Goal: Task Accomplishment & Management: Manage account settings

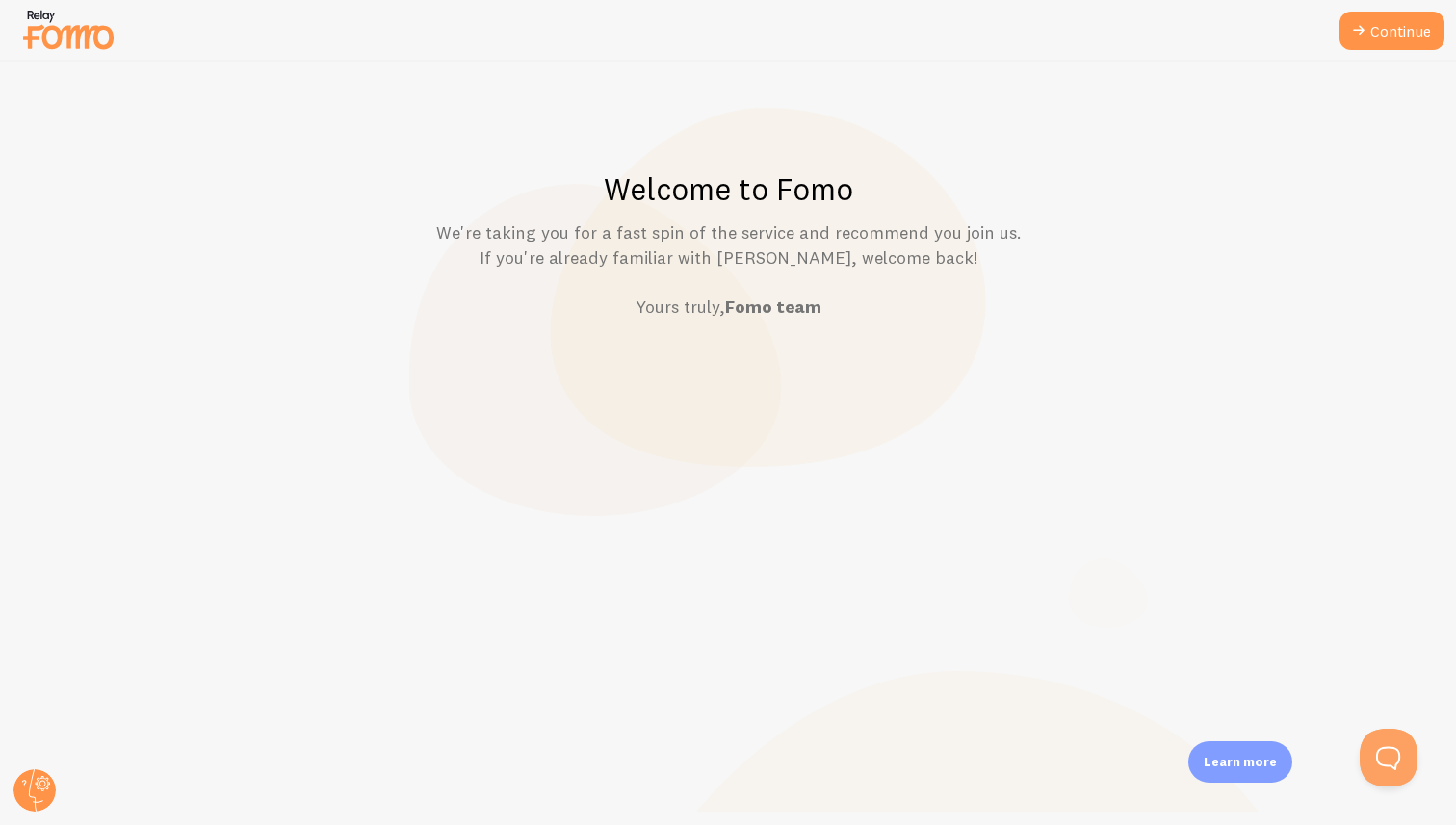
click at [482, 237] on p "We're taking you for a fast spin of the service and recommend you join us. If y…" at bounding box center [728, 270] width 1363 height 99
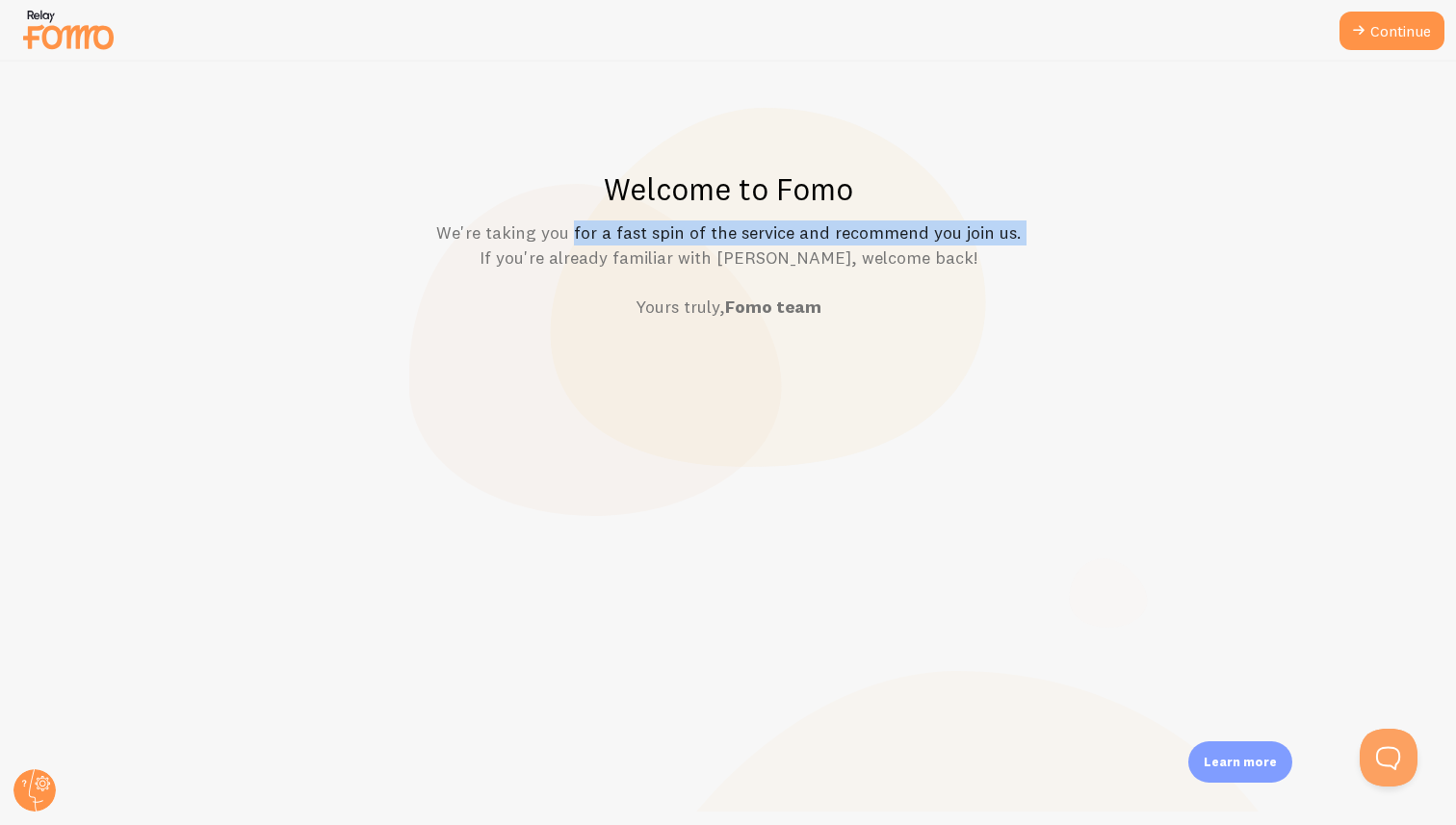
click at [520, 237] on p "We're taking you for a fast spin of the service and recommend you join us. If y…" at bounding box center [728, 270] width 1363 height 99
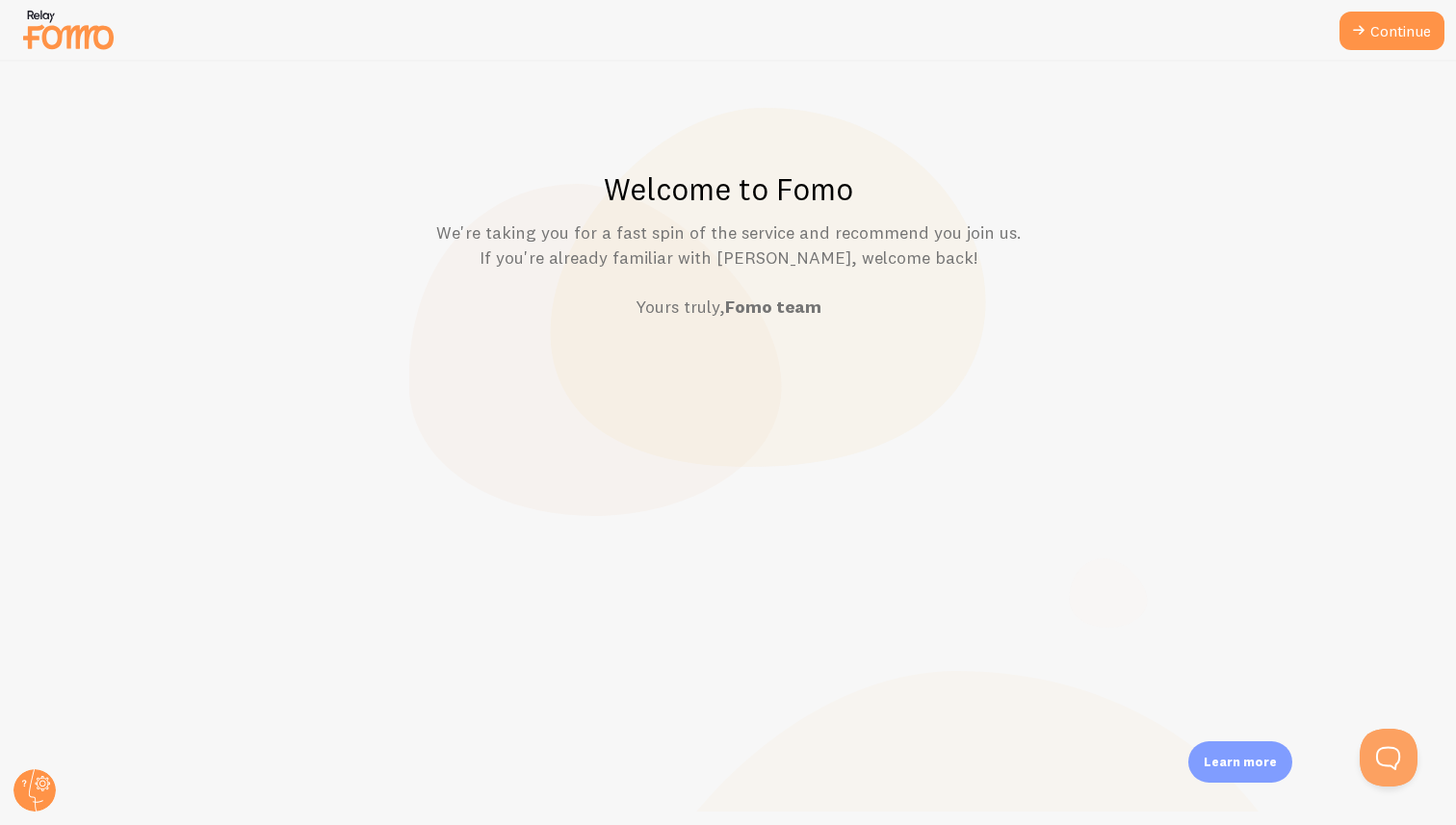
click at [560, 253] on p "We're taking you for a fast spin of the service and recommend you join us. If y…" at bounding box center [728, 270] width 1363 height 99
click at [595, 256] on p "We're taking you for a fast spin of the service and recommend you join us. If y…" at bounding box center [728, 270] width 1363 height 99
click at [1378, 42] on link "Continue" at bounding box center [1392, 31] width 105 height 39
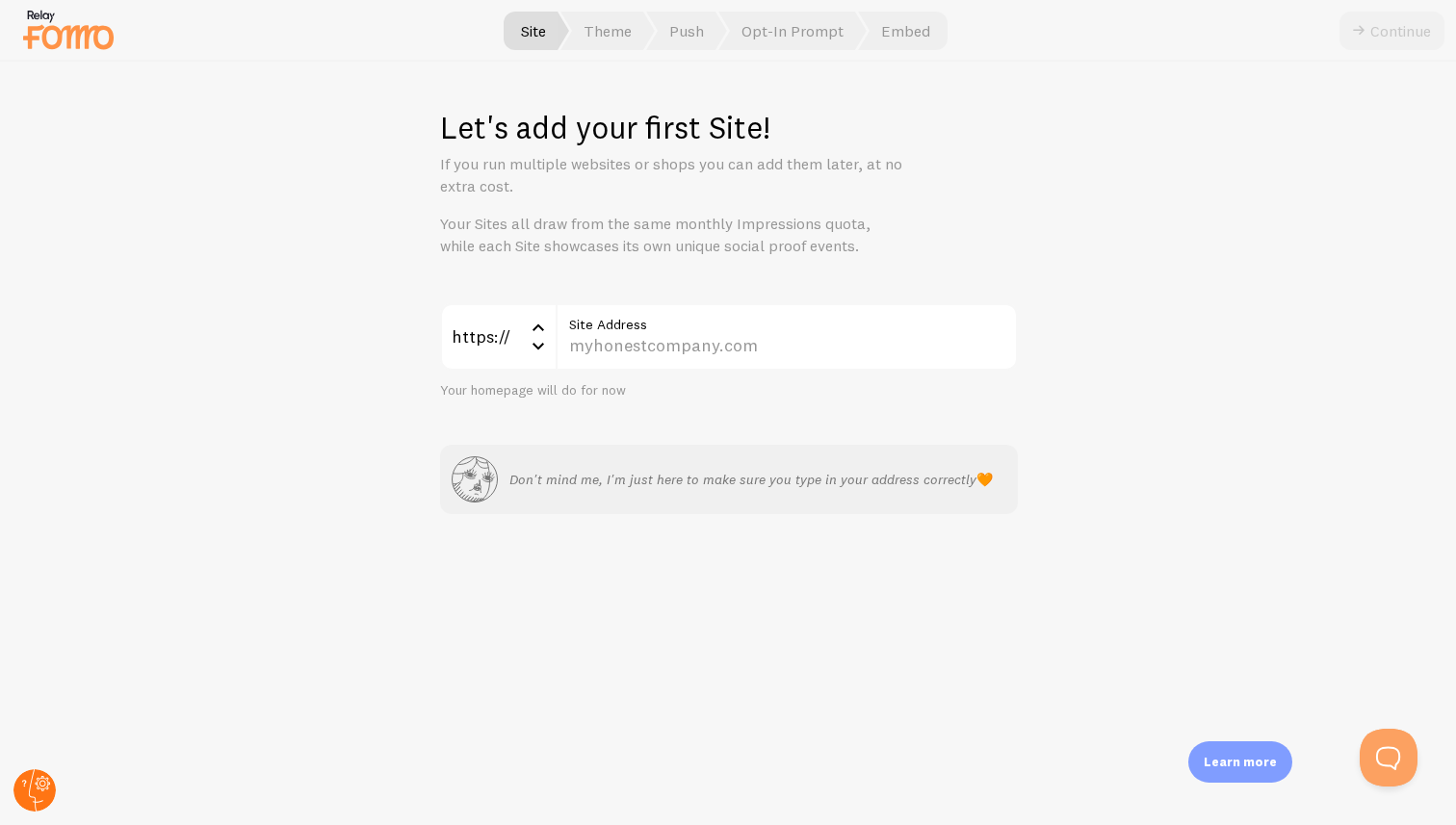
click at [33, 790] on circle at bounding box center [34, 790] width 42 height 42
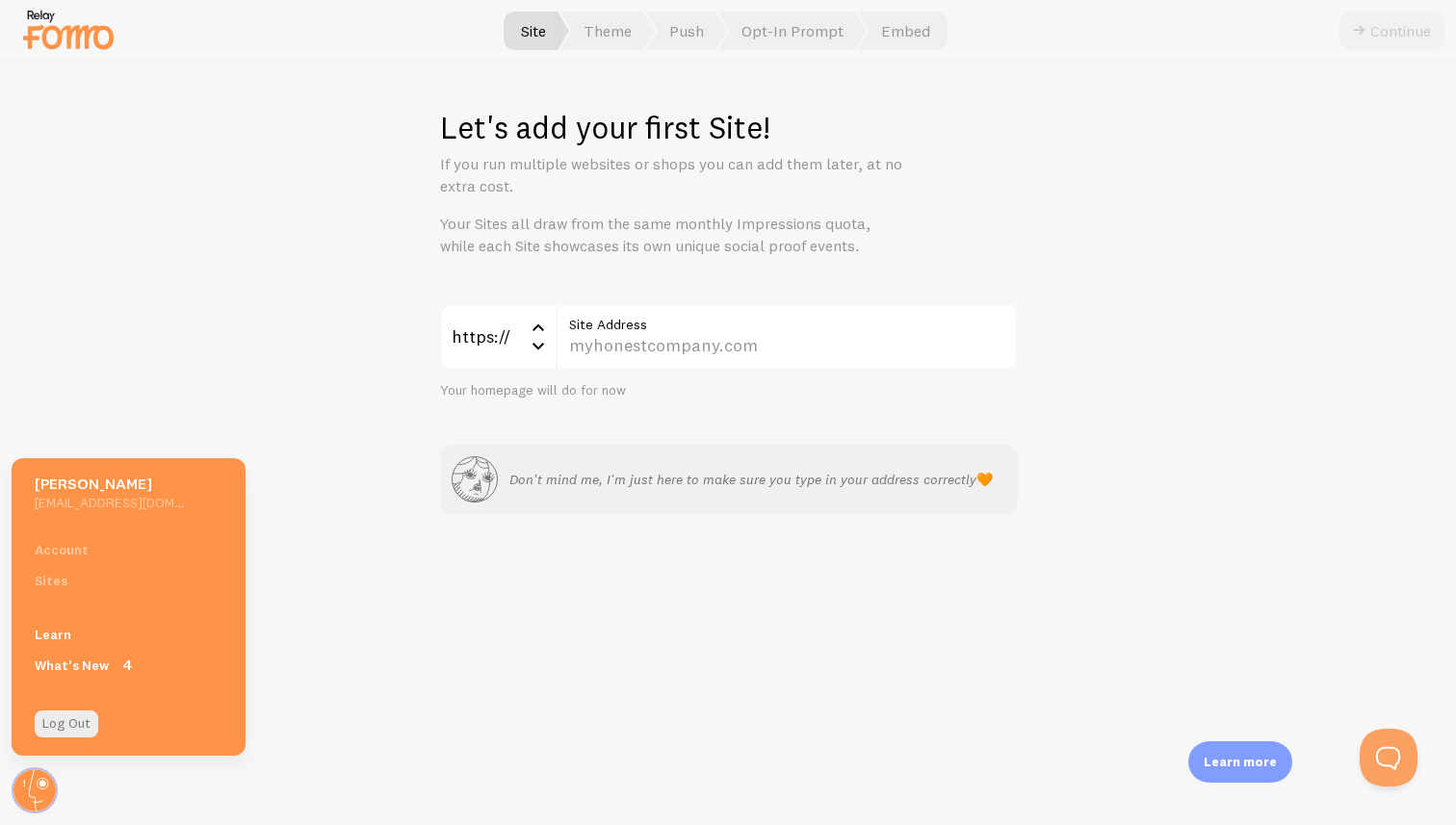
click at [51, 546] on div "Account Sites" at bounding box center [129, 565] width 234 height 61
click at [52, 575] on div "Account Sites" at bounding box center [129, 565] width 234 height 61
click at [145, 301] on div "Let's add your first Site! If you run multiple websites or shops you can add th…" at bounding box center [728, 443] width 1455 height 764
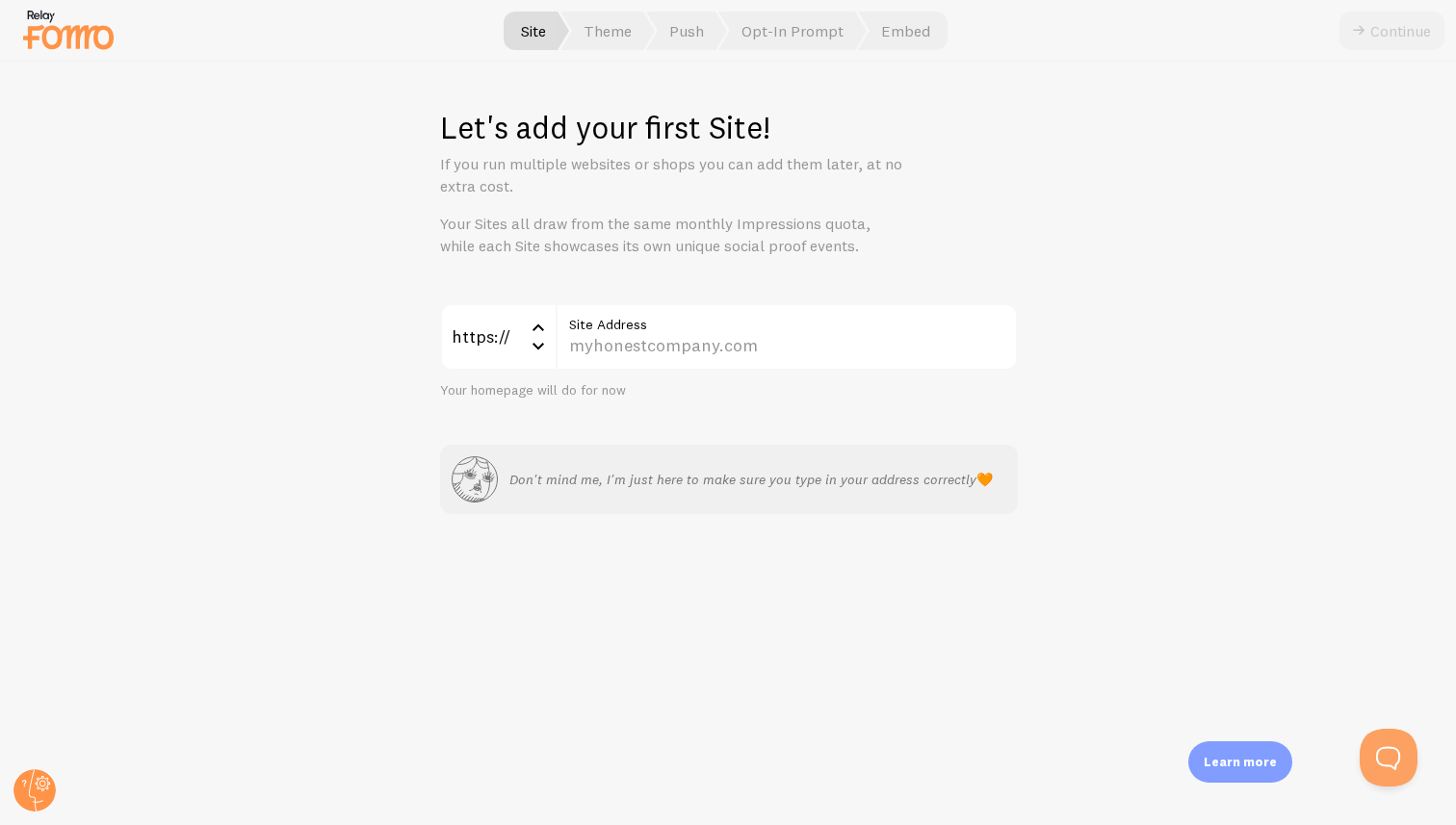
click at [234, 206] on div "Let's add your first Site! If you run multiple websites or shops you can add th…" at bounding box center [728, 443] width 1455 height 764
click at [28, 786] on circle at bounding box center [34, 790] width 42 height 42
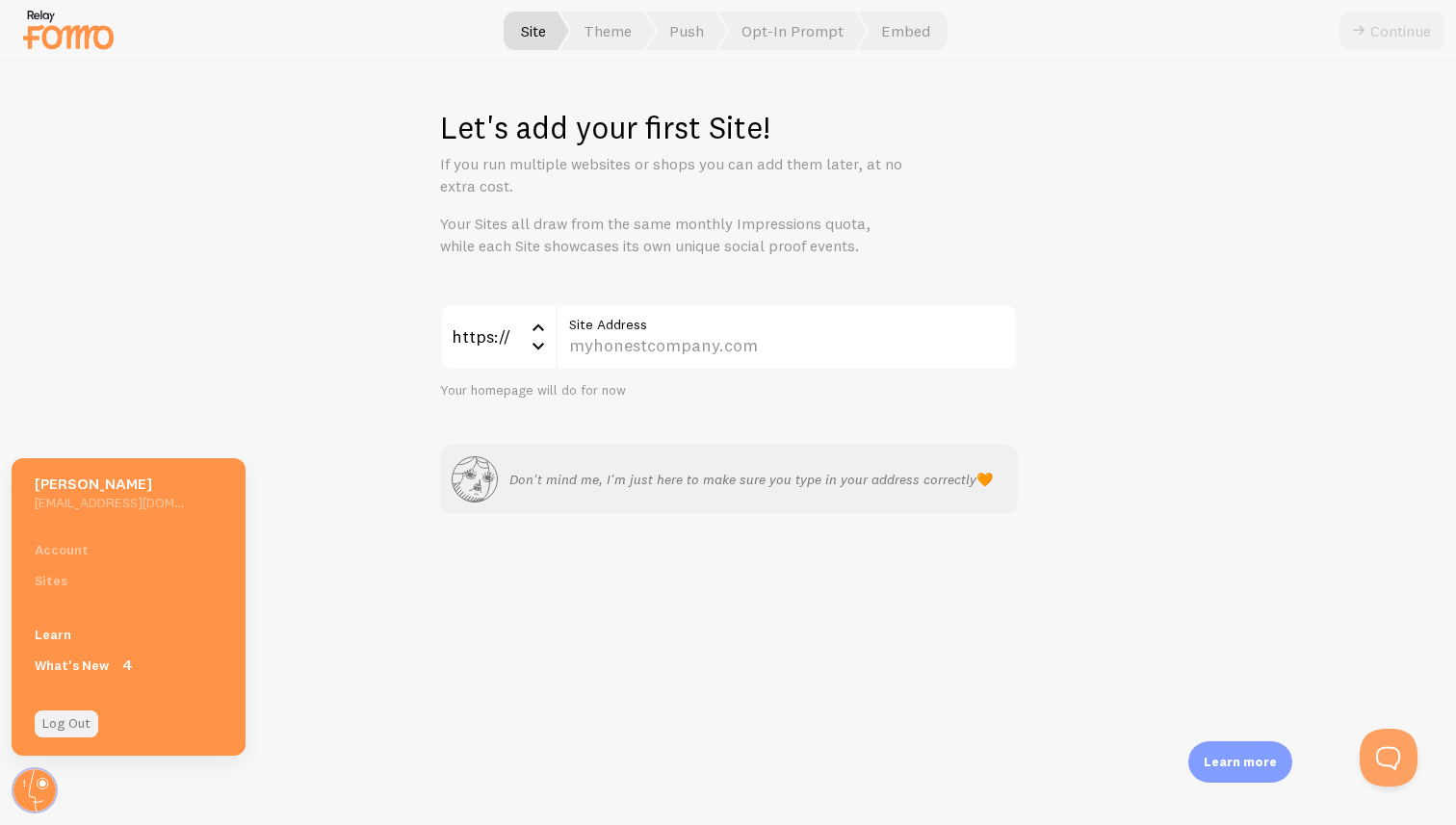
click at [62, 724] on link "Log Out" at bounding box center [66, 725] width 63 height 27
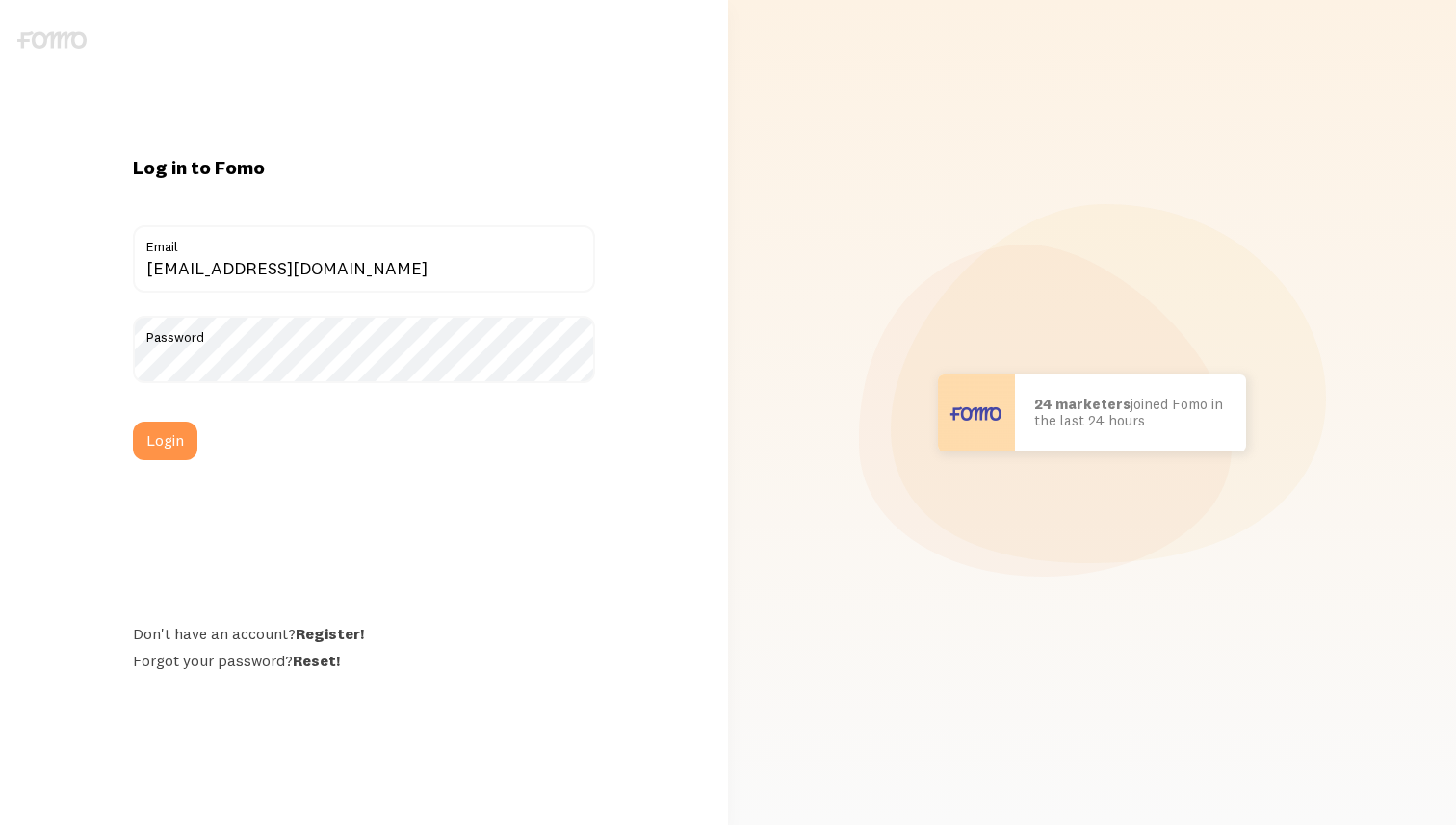
click at [311, 258] on label "Email" at bounding box center [363, 242] width 463 height 33
click at [311, 259] on input "[EMAIL_ADDRESS][DOMAIN_NAME]" at bounding box center [363, 258] width 463 height 67
click at [248, 269] on input "[EMAIL_ADDRESS][DOMAIN_NAME]" at bounding box center [363, 258] width 463 height 67
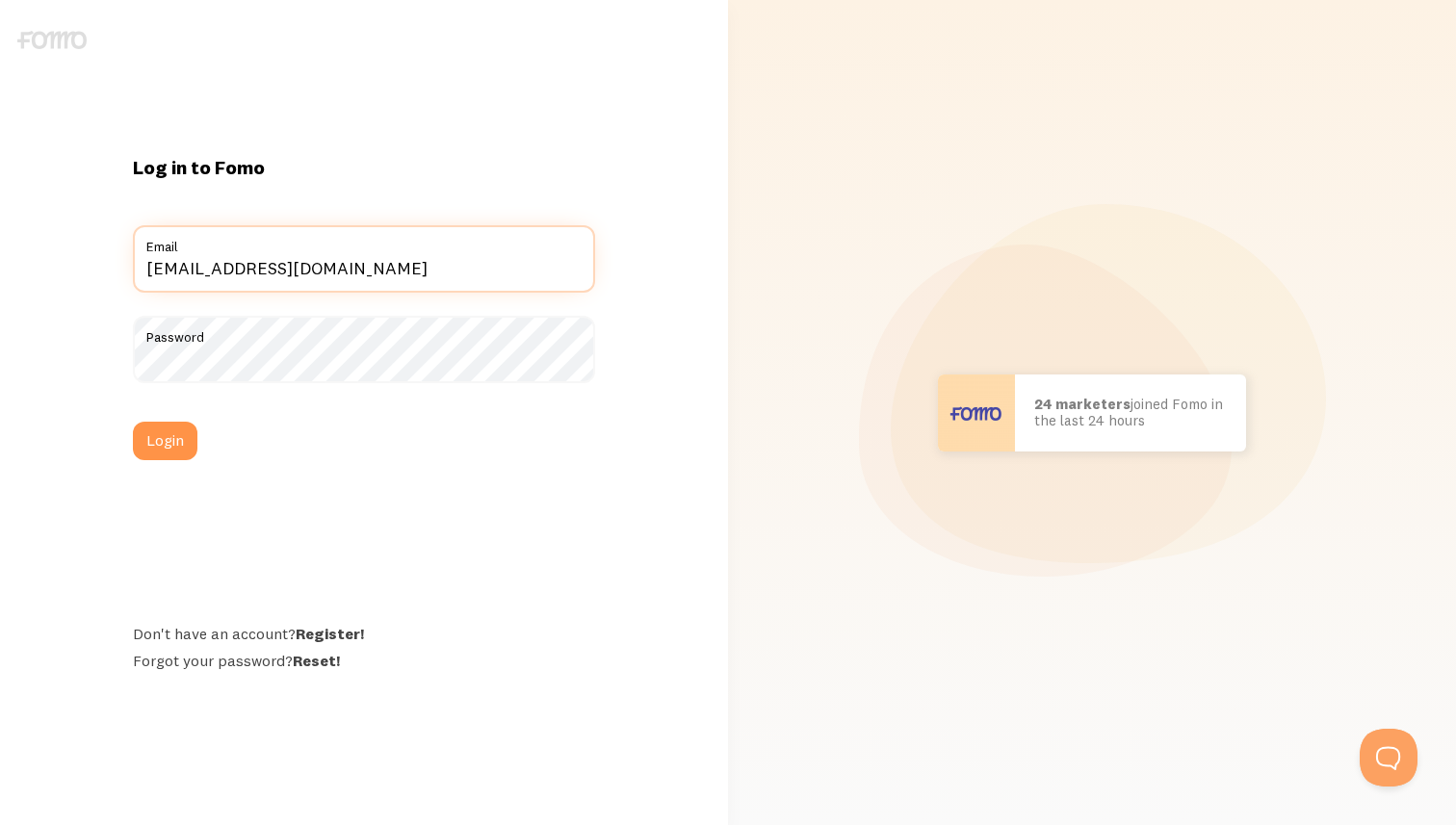
click at [132, 422] on button "Login" at bounding box center [165, 441] width 64 height 39
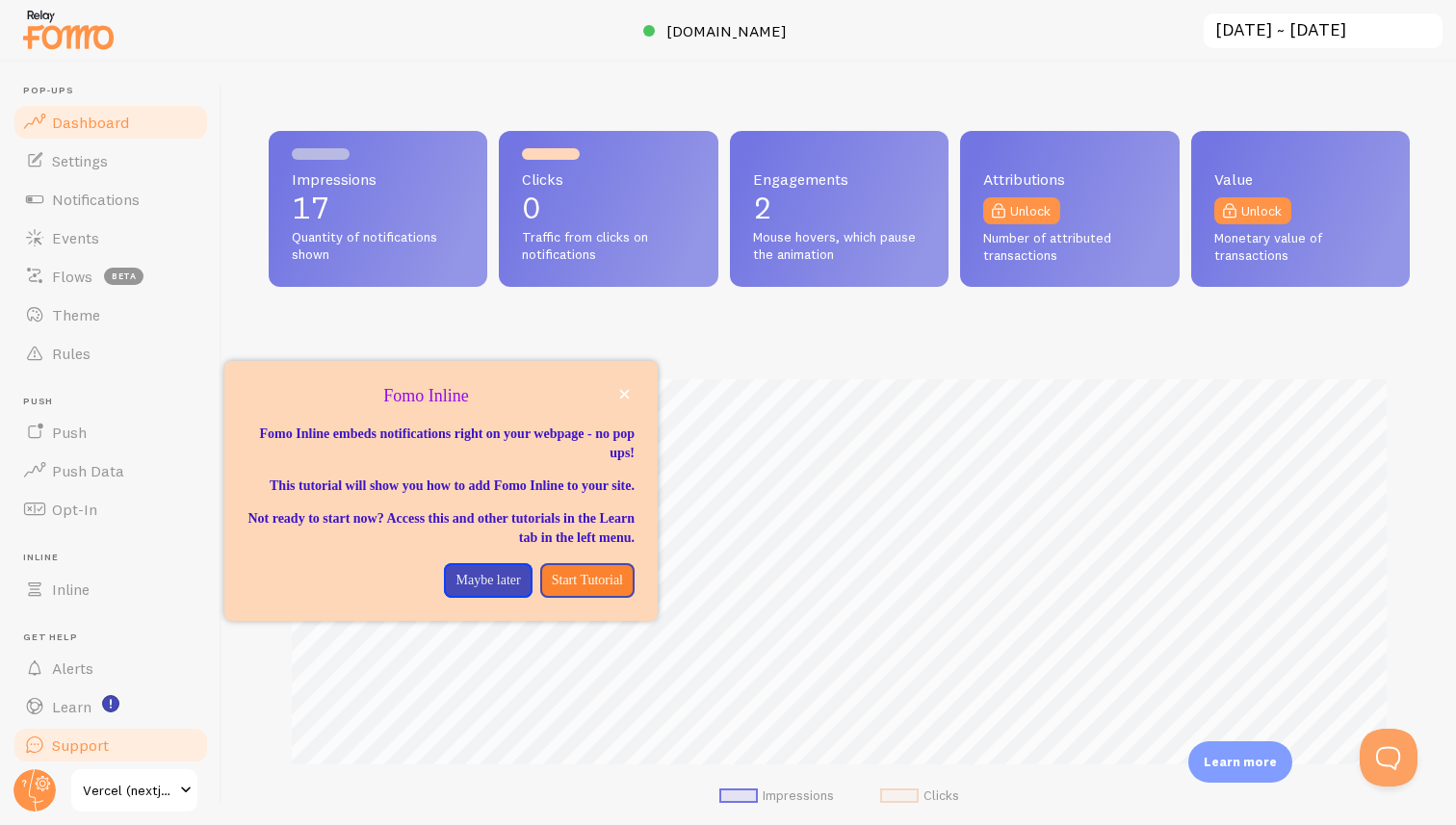
scroll to position [9, 0]
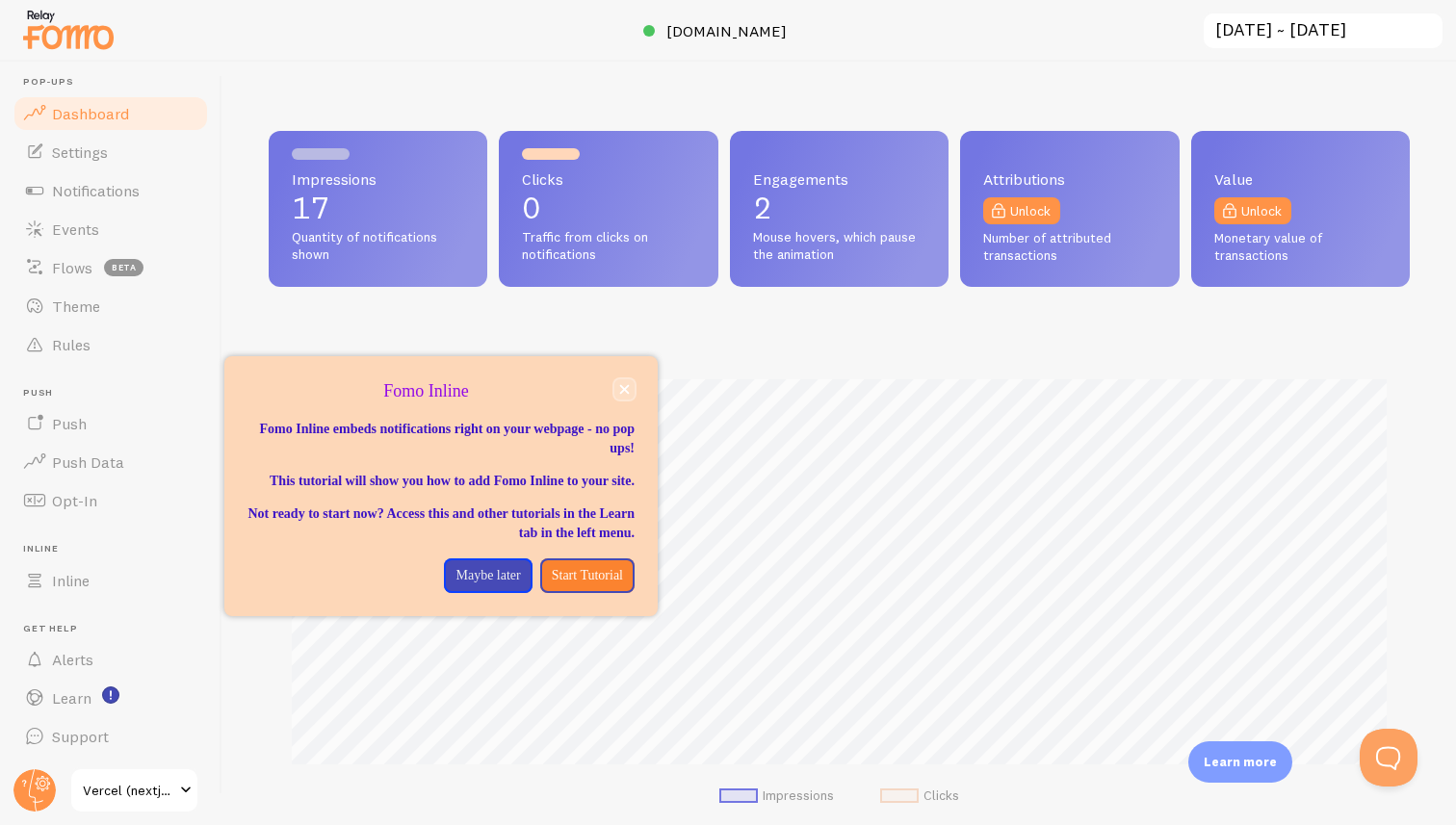
click at [618, 389] on button "close," at bounding box center [624, 389] width 20 height 20
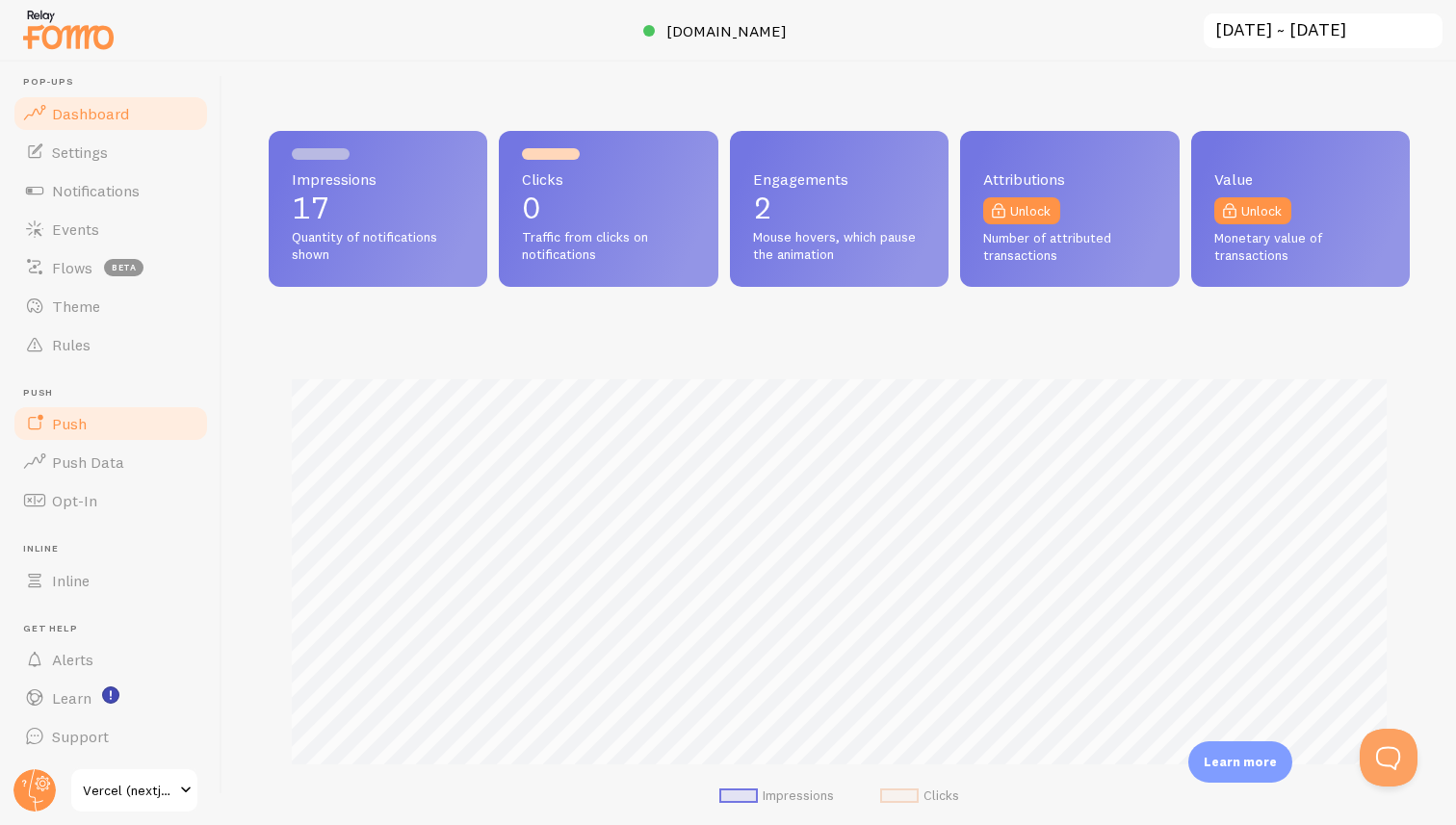
click at [100, 417] on link "Push" at bounding box center [111, 424] width 199 height 39
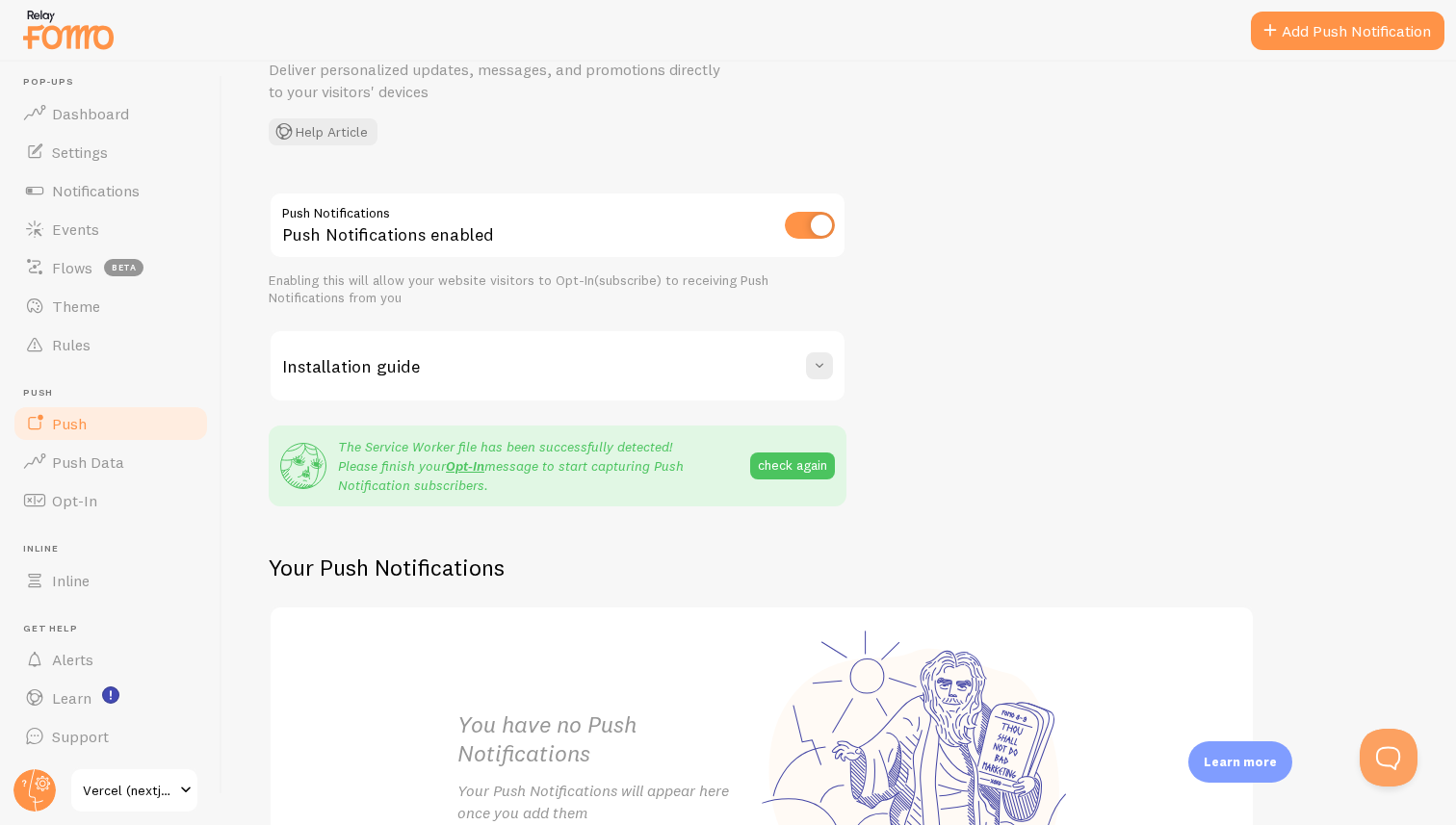
scroll to position [135, 0]
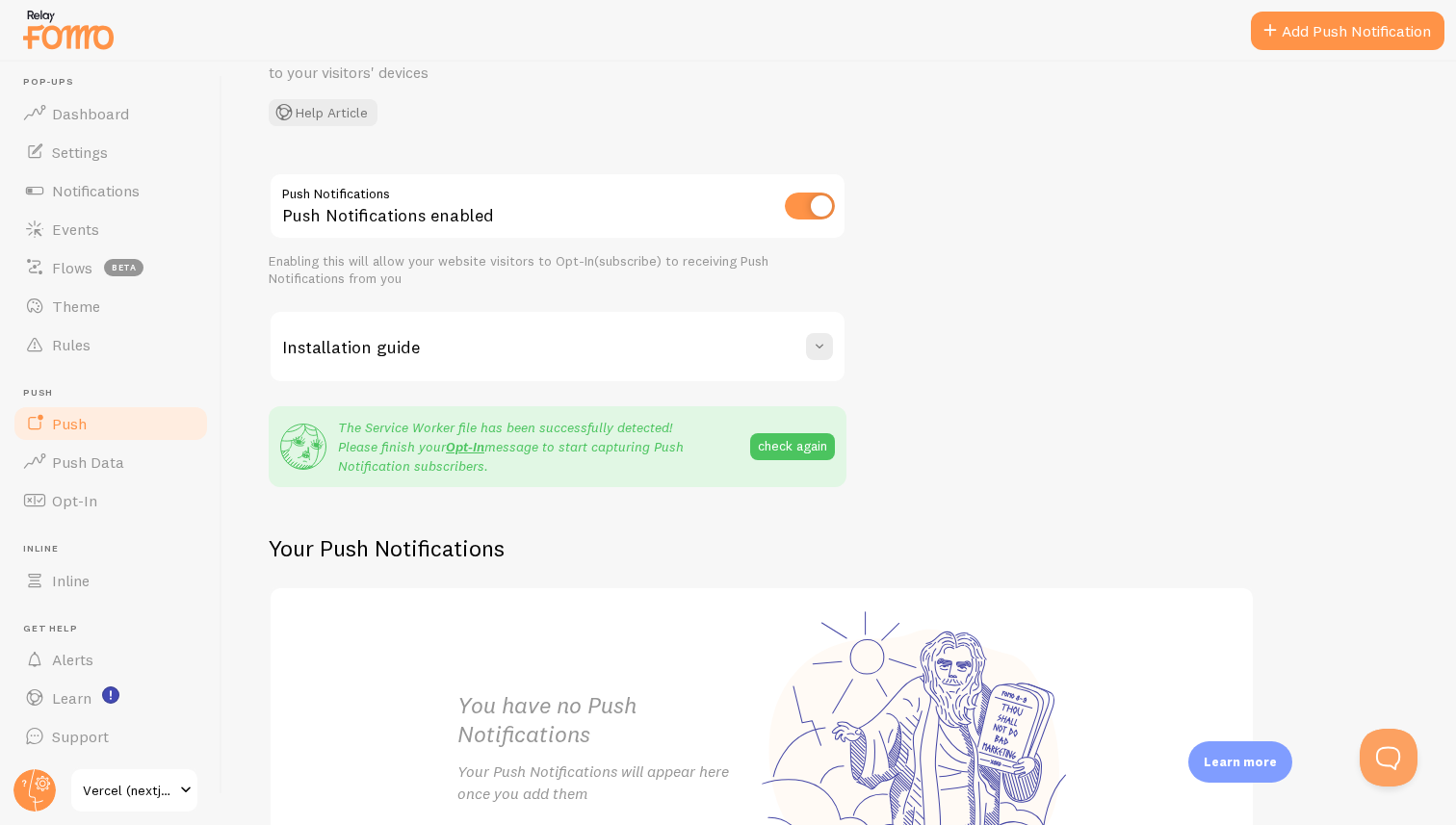
click at [545, 368] on div "Installation guide" at bounding box center [557, 346] width 574 height 69
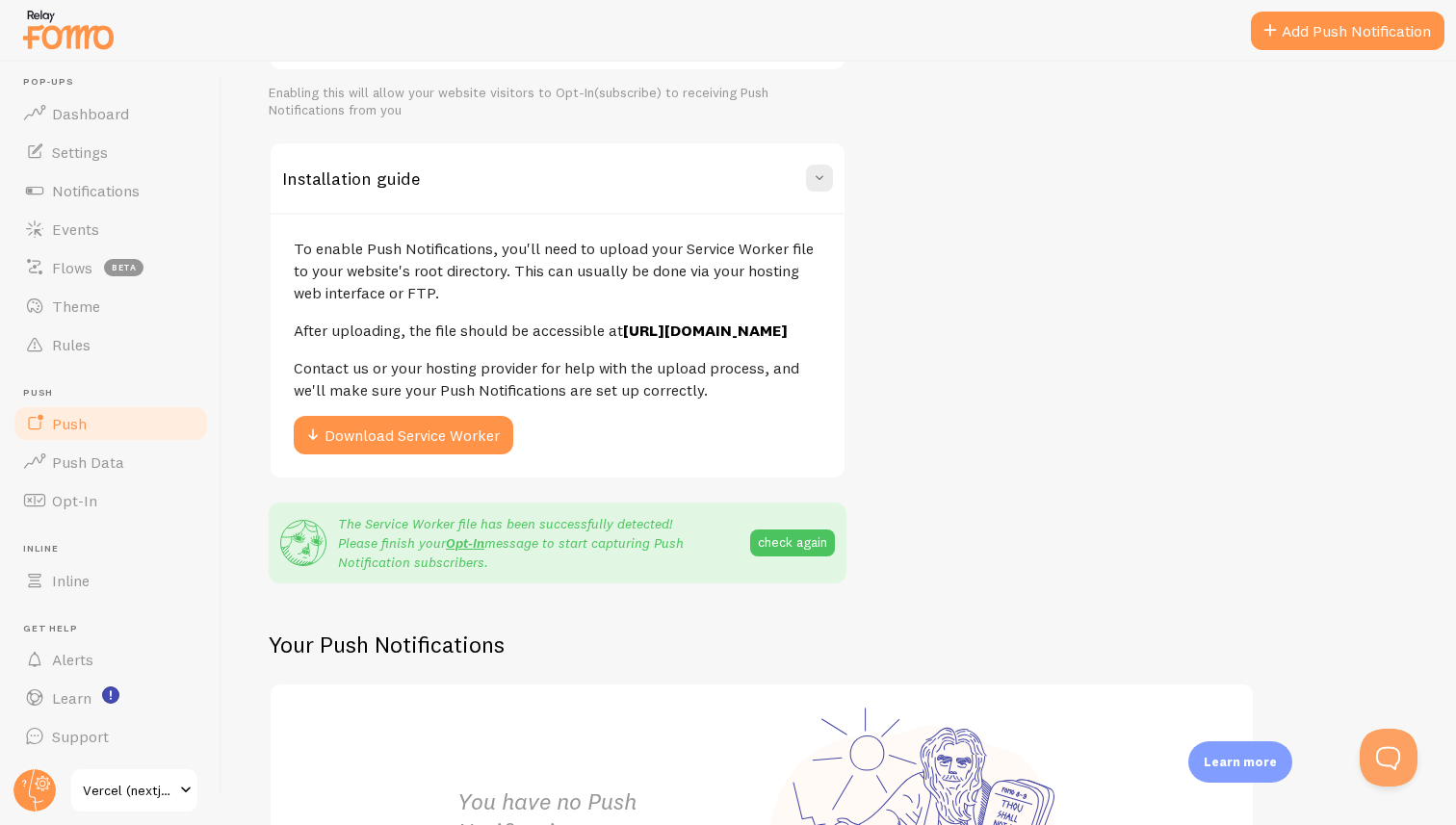
scroll to position [356, 0]
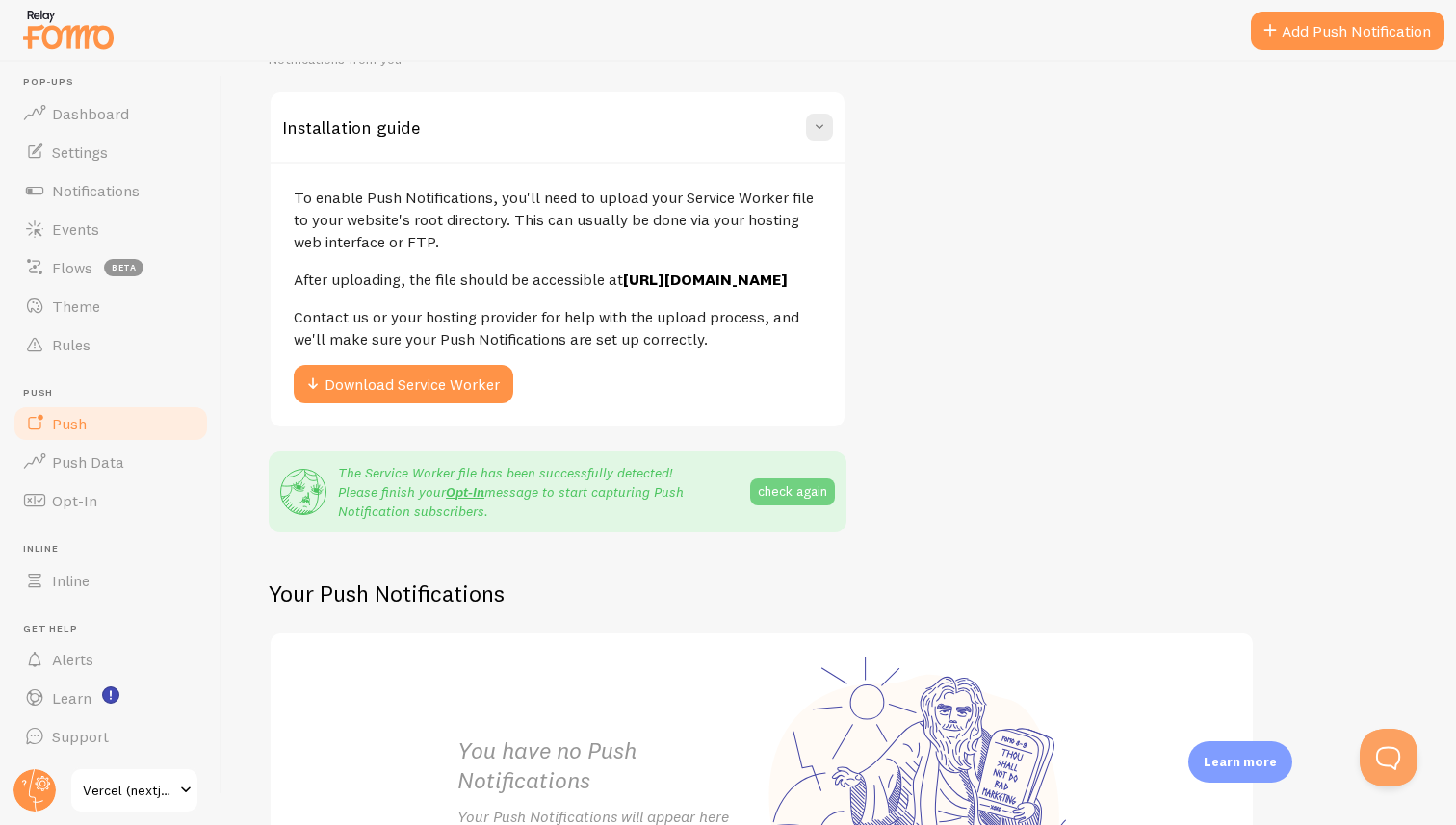
click at [776, 506] on button "check again" at bounding box center [792, 492] width 85 height 27
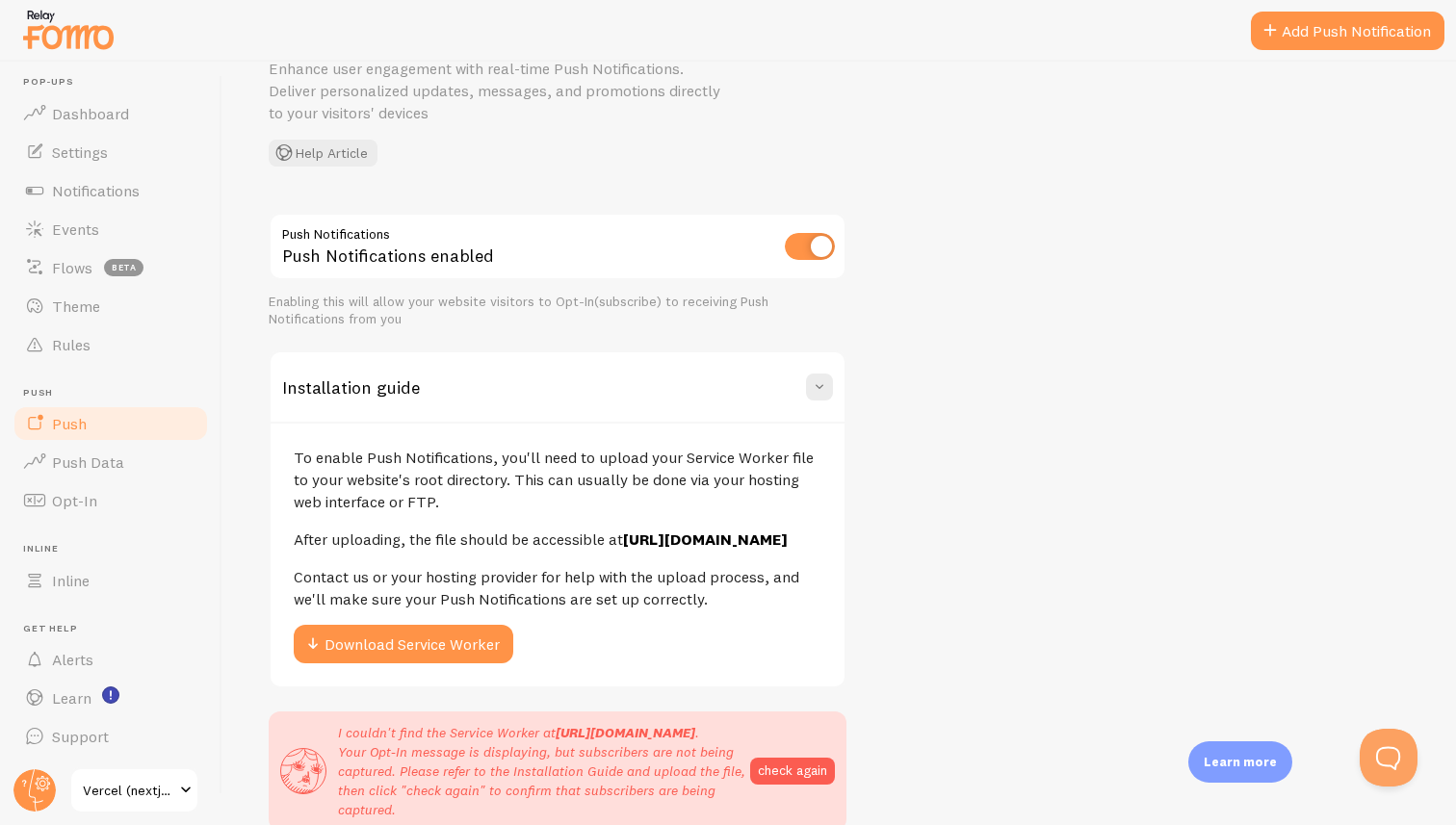
scroll to position [87, 0]
